Goal: Task Accomplishment & Management: Manage account settings

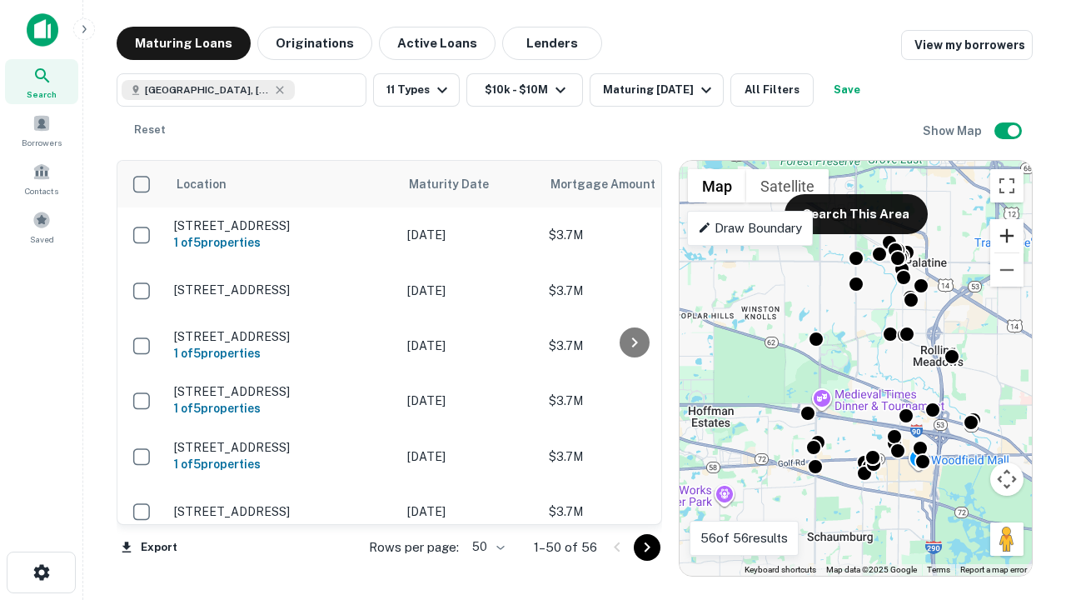
click at [1007, 236] on button "Zoom in" at bounding box center [1006, 235] width 33 height 33
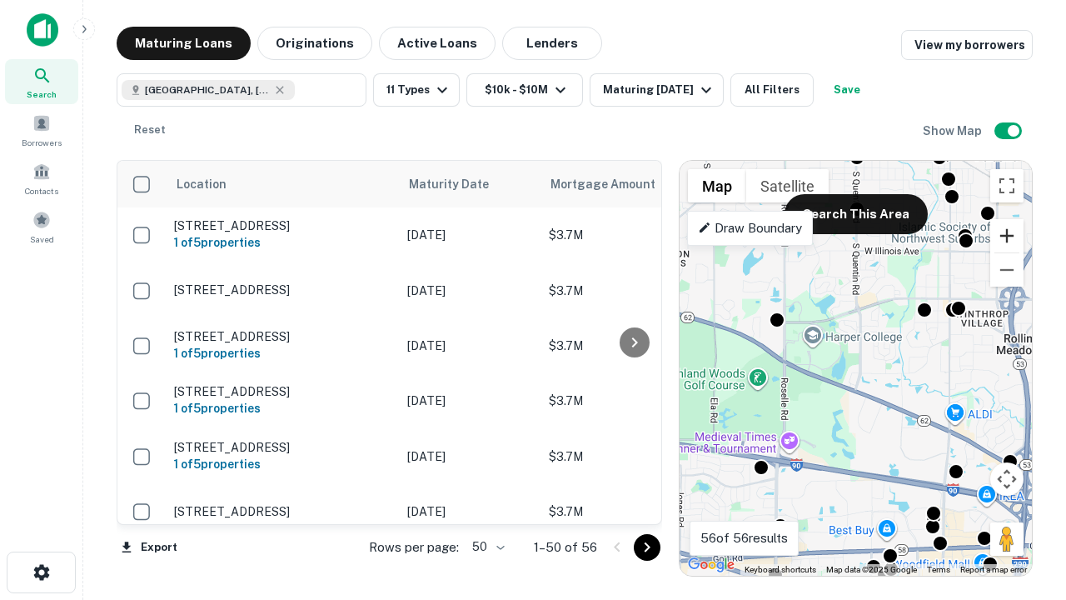
click at [1007, 236] on button "Zoom in" at bounding box center [1006, 235] width 33 height 33
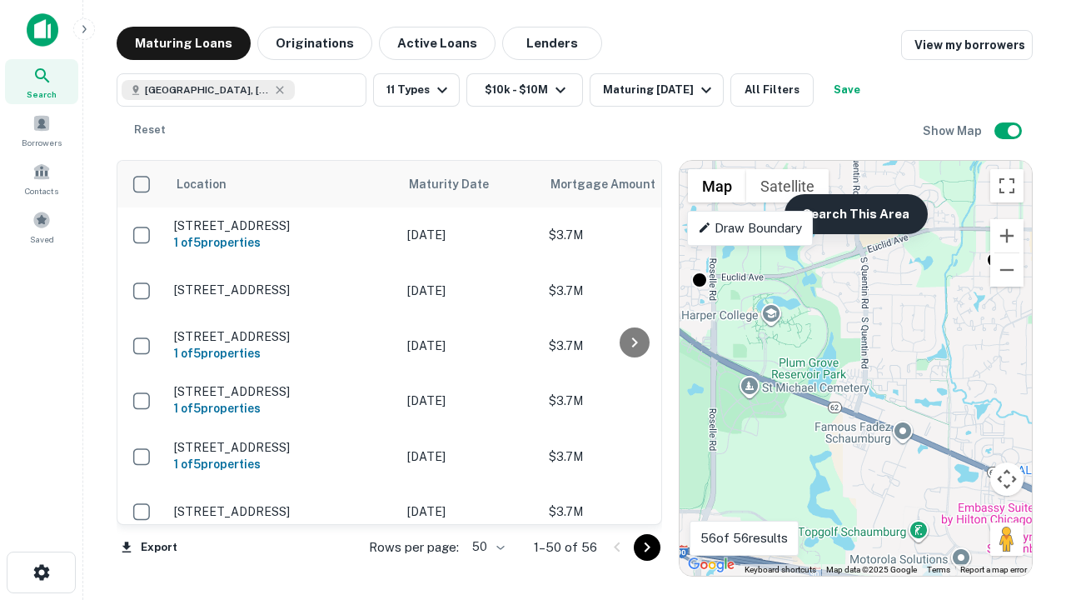
click at [855, 214] on button "Search This Area" at bounding box center [856, 214] width 143 height 40
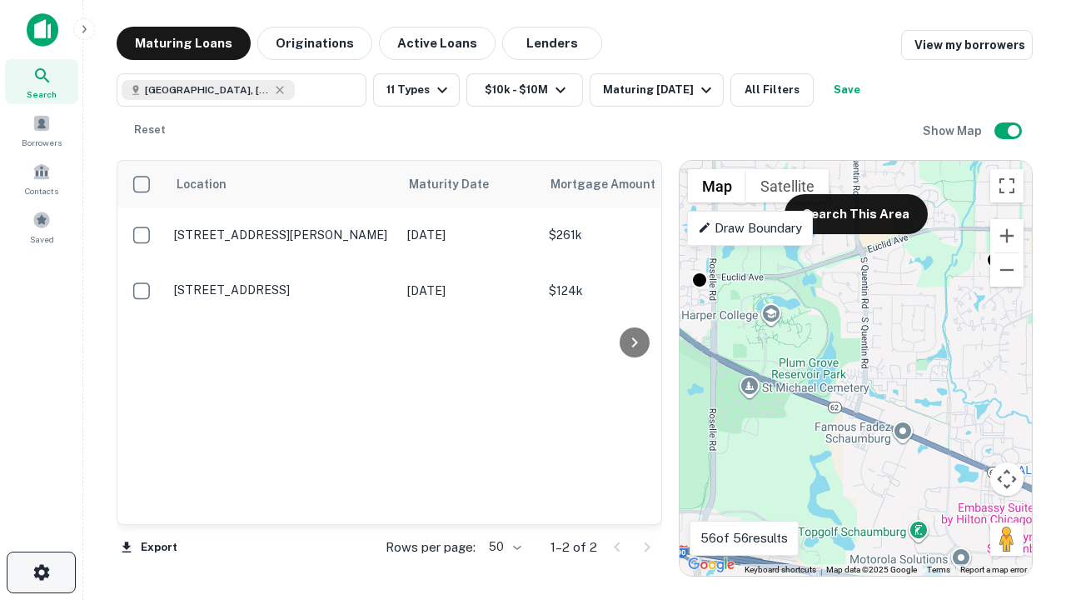
click at [41, 572] on icon "button" at bounding box center [42, 572] width 20 height 20
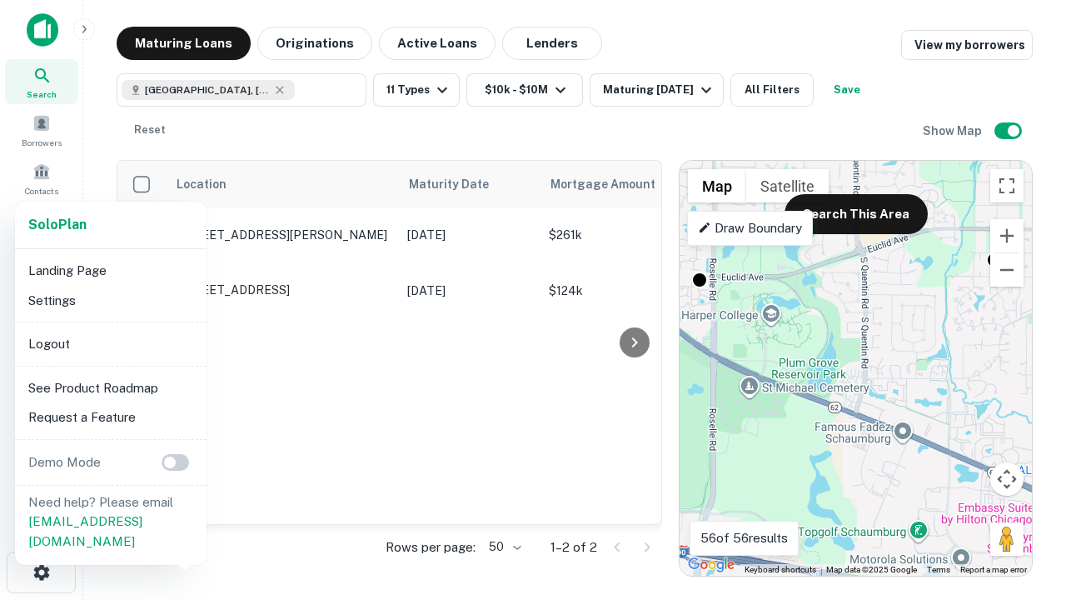
click at [110, 343] on li "Logout" at bounding box center [111, 344] width 178 height 30
